Goal: Find specific page/section: Find specific page/section

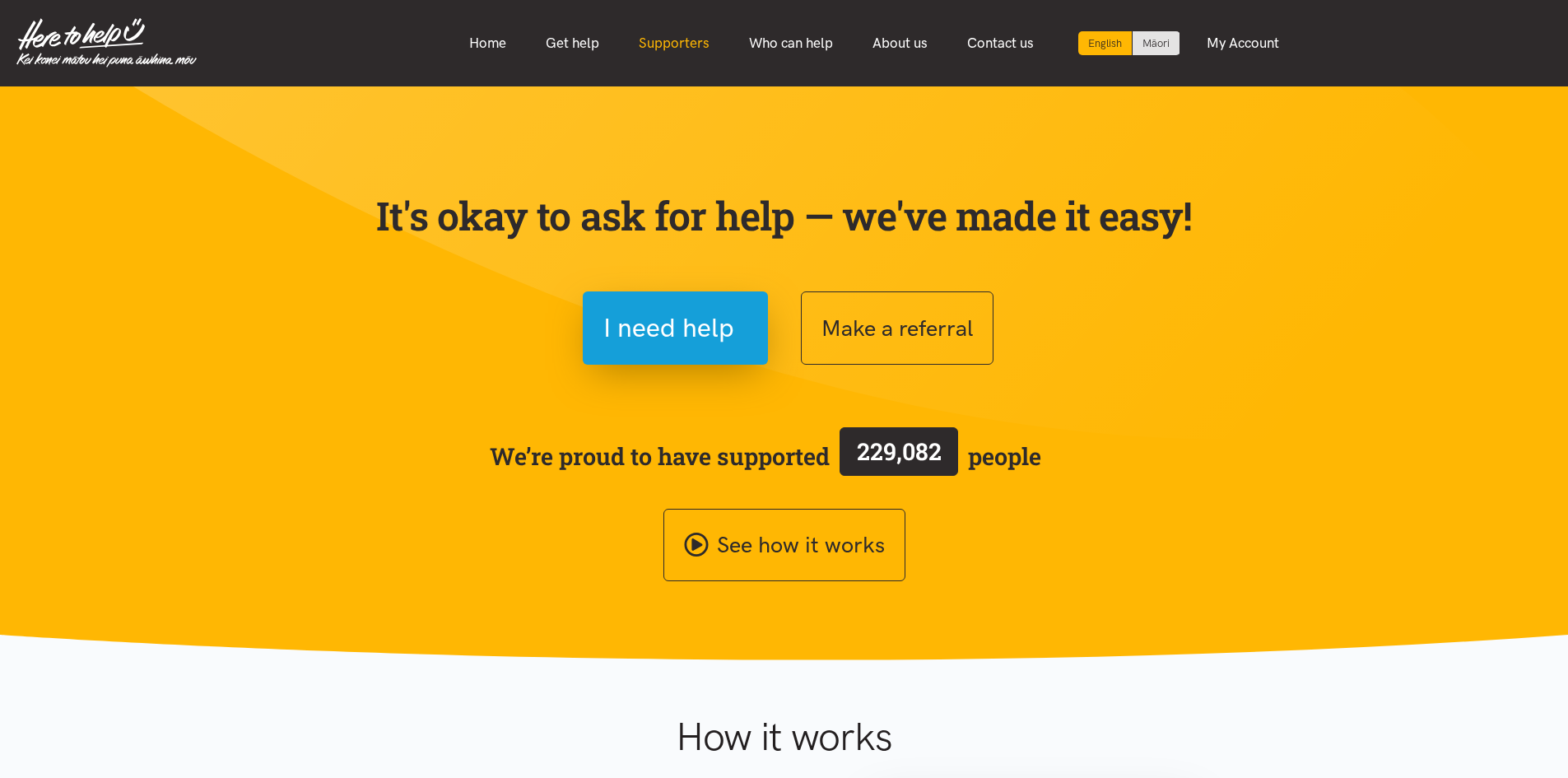
click at [659, 37] on link "Supporters" at bounding box center [674, 43] width 110 height 36
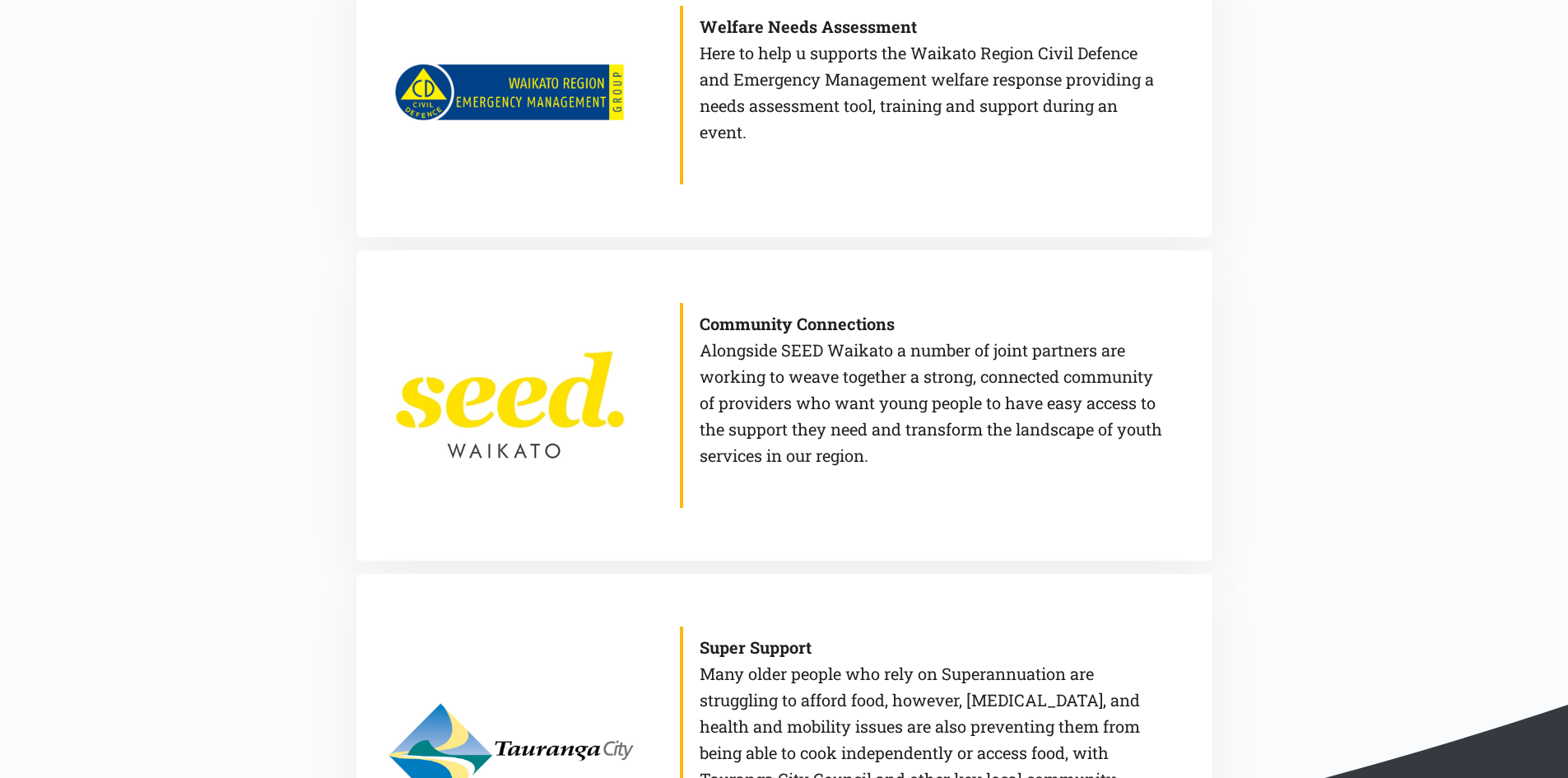
scroll to position [824, 0]
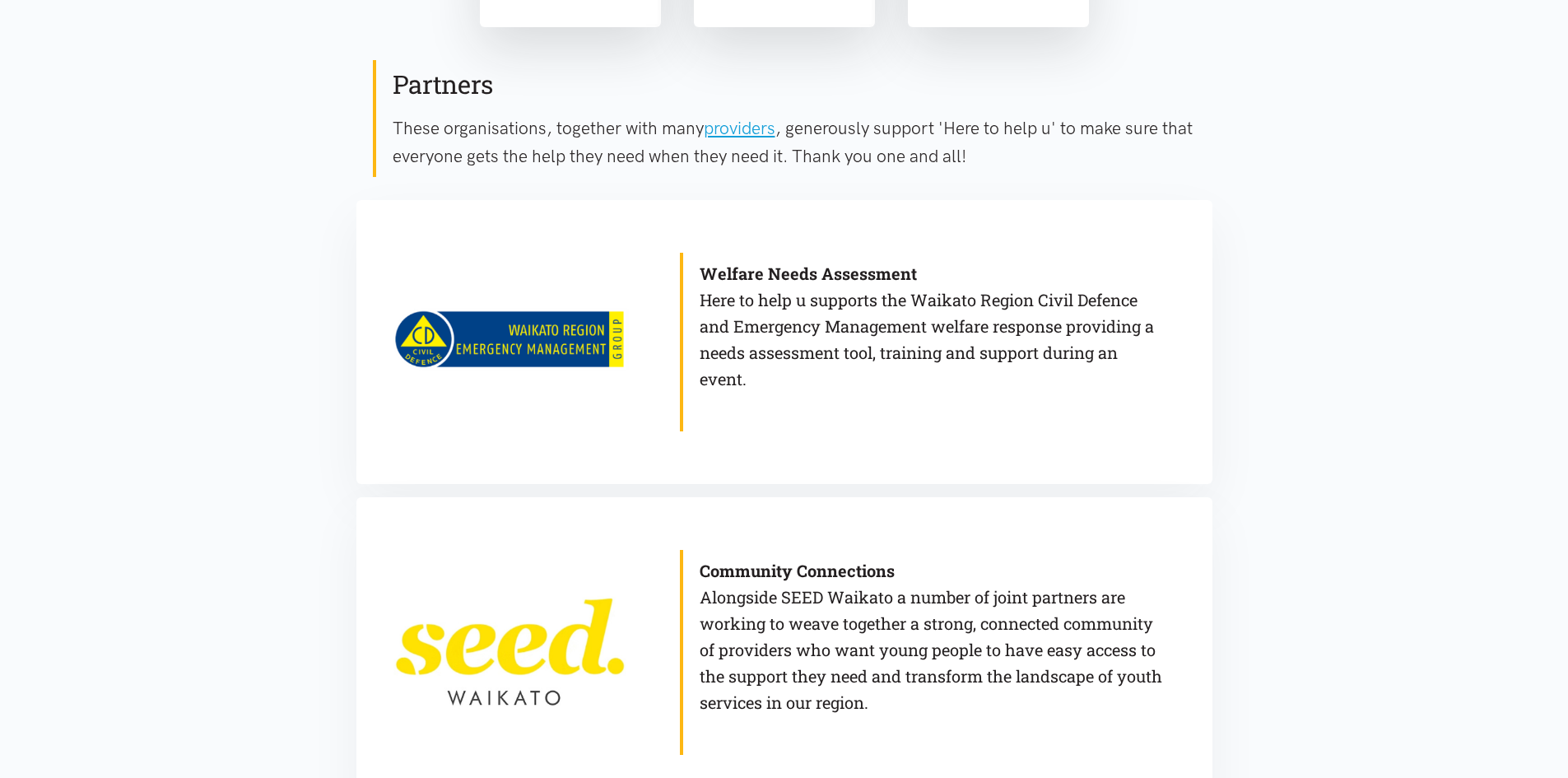
click at [718, 278] on b "Welfare Needs Assessment" at bounding box center [808, 272] width 218 height 21
click at [588, 372] on link at bounding box center [509, 343] width 274 height 284
